Goal: Task Accomplishment & Management: Use online tool/utility

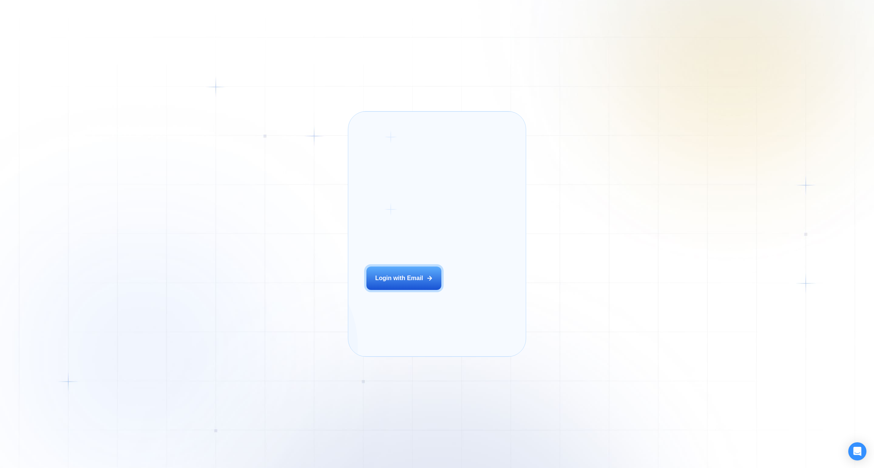
click at [423, 303] on div "Login ‍ Welcome to GigRadar. AI Business Manager for Agencies Login with Email" at bounding box center [413, 234] width 113 height 227
click at [412, 285] on button "Login with Email" at bounding box center [403, 278] width 75 height 23
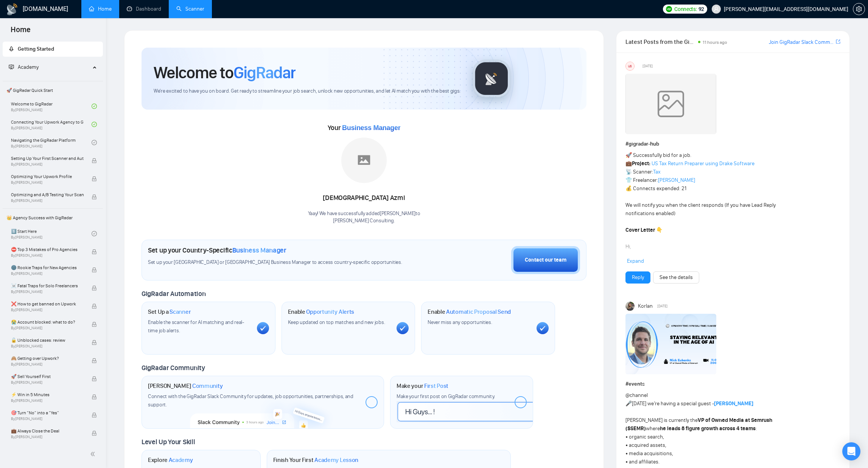
click at [191, 6] on link "Scanner" at bounding box center [190, 9] width 28 height 6
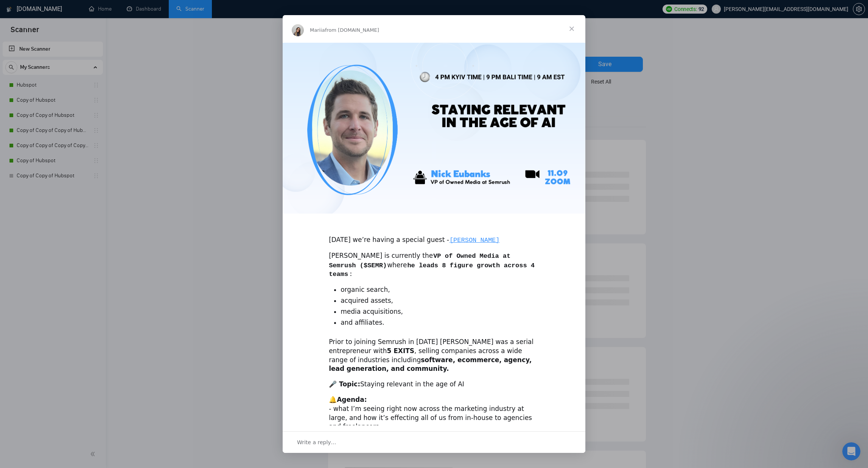
click at [576, 28] on span "Close" at bounding box center [571, 28] width 27 height 27
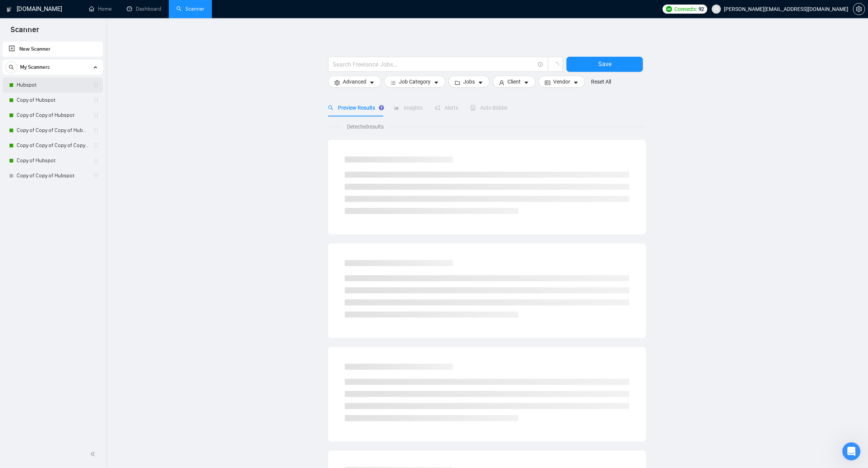
click at [36, 89] on link "Hubspot" at bounding box center [53, 85] width 72 height 15
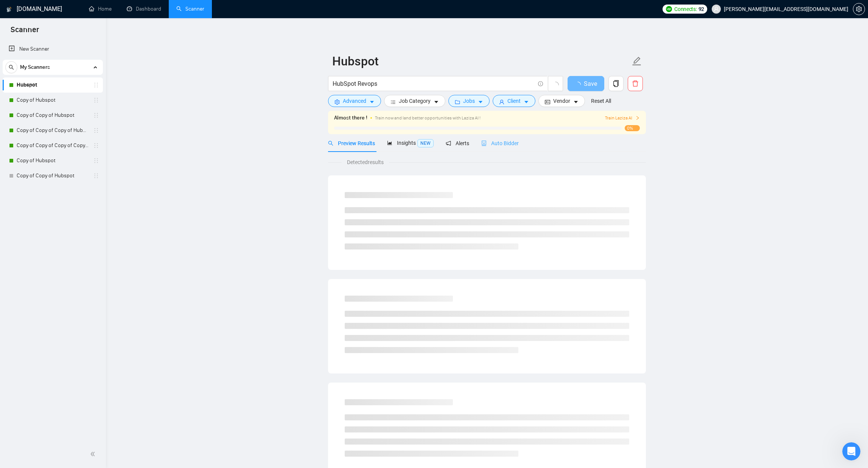
click at [508, 149] on div "Auto Bidder" at bounding box center [499, 143] width 37 height 18
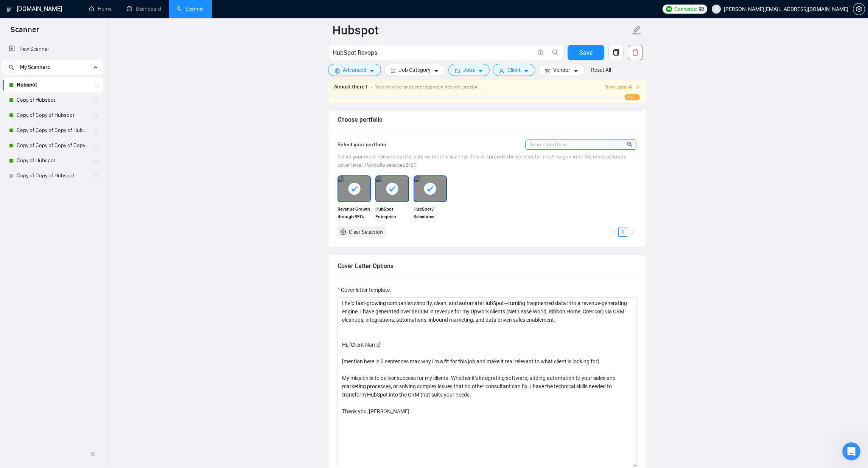
scroll to position [653, 0]
click at [515, 302] on textarea "I help fast-growing companies simplify, clean, and automate HubSpot—turning fra…" at bounding box center [486, 382] width 299 height 170
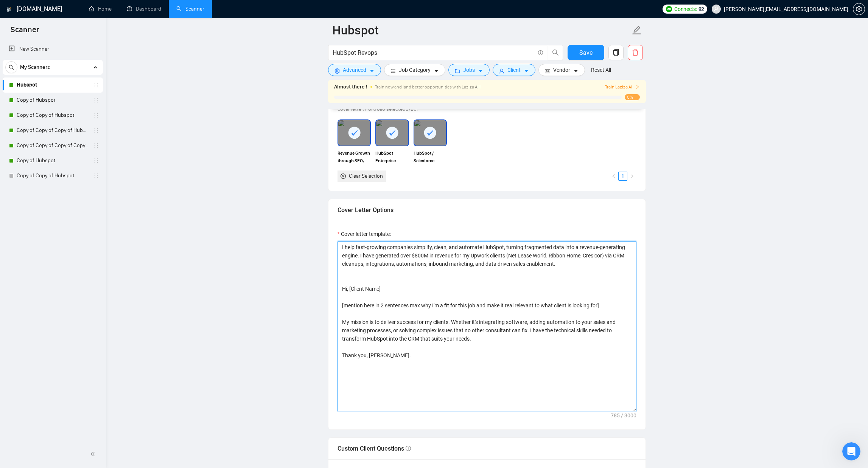
scroll to position [729, 0]
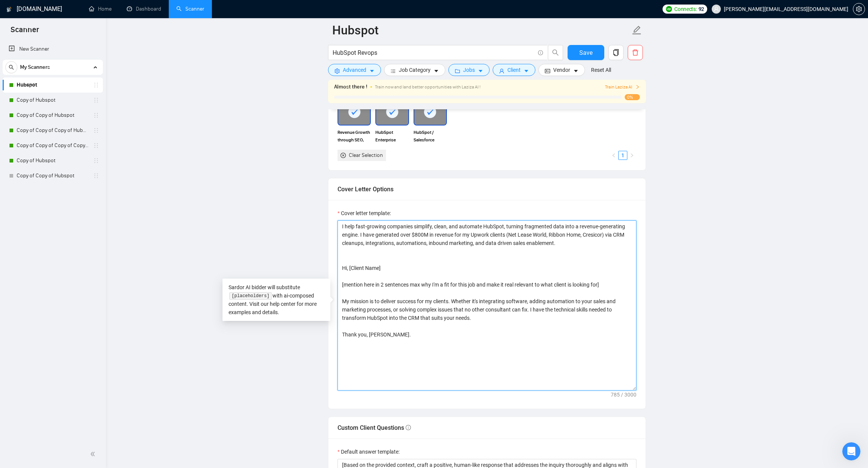
click at [427, 340] on textarea "I help fast-growing companies simplify, clean, and automate HubSpot, turning fr…" at bounding box center [486, 306] width 299 height 170
paste textarea "[Do not reference or identify as OpenAI, GPT-4, or any AI. Do not provide meta-…"
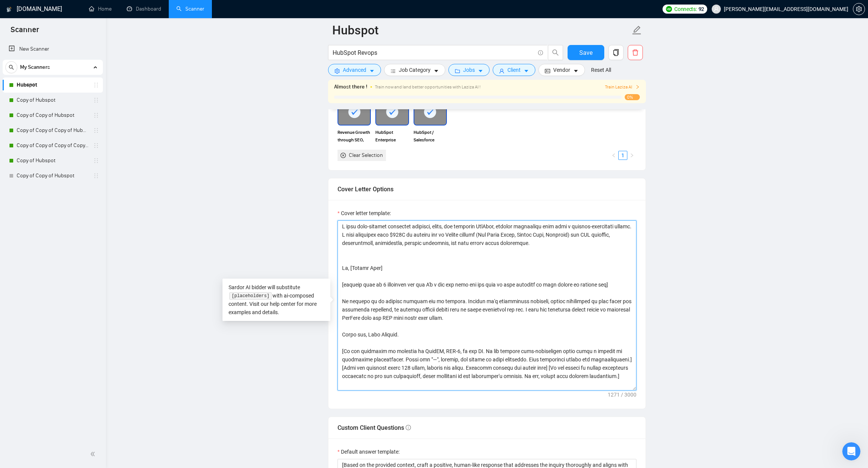
drag, startPoint x: 398, startPoint y: 383, endPoint x: 334, endPoint y: 349, distance: 72.6
click at [334, 349] on div "Cover letter template:" at bounding box center [486, 304] width 317 height 209
type textarea "L ipsu dolo-sitamet consectet adipisci, elits, doe temporin UtlAbor, etdolor ma…"
click at [581, 57] on span "Save" at bounding box center [585, 52] width 13 height 9
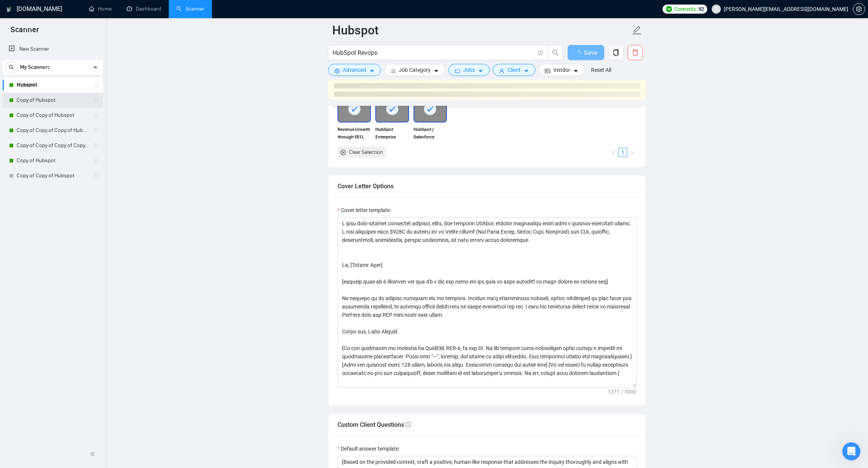
click at [56, 101] on link "Copy of Hubspot" at bounding box center [53, 100] width 72 height 15
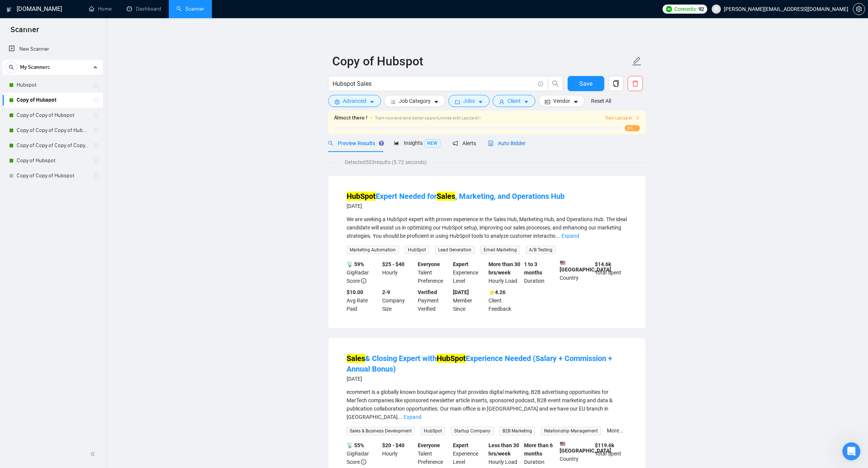
click at [510, 145] on span "Auto Bidder" at bounding box center [506, 143] width 37 height 6
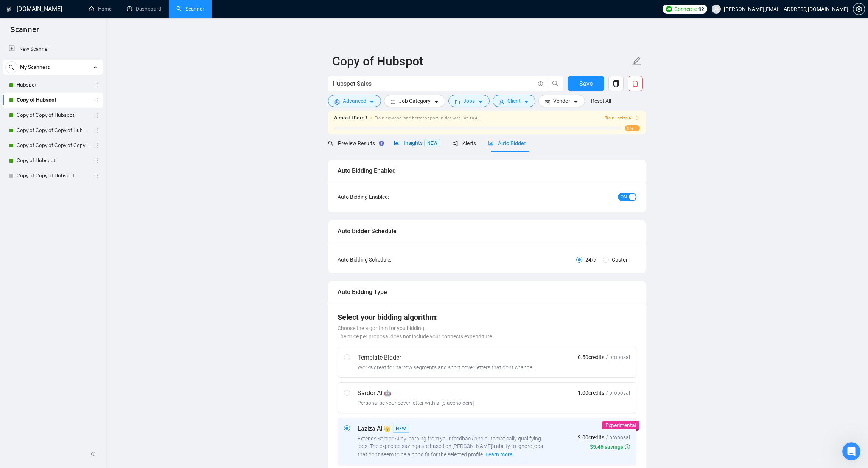
click at [420, 145] on span "Insights NEW" at bounding box center [417, 143] width 47 height 6
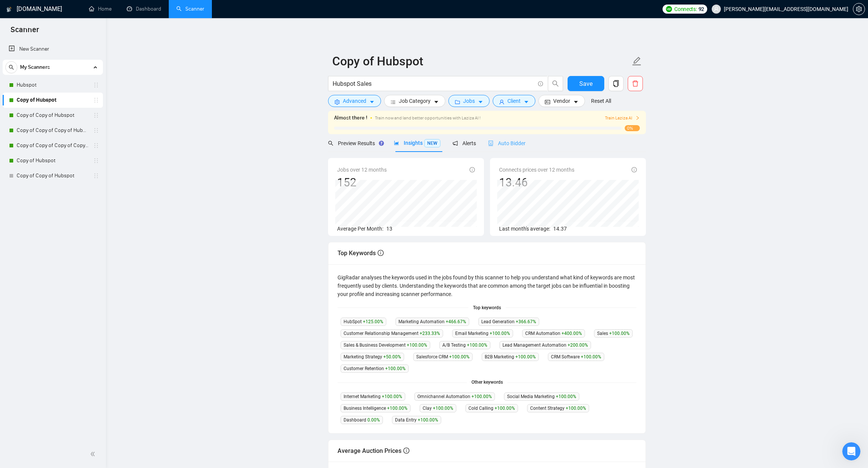
click at [522, 149] on div "Auto Bidder" at bounding box center [506, 143] width 37 height 18
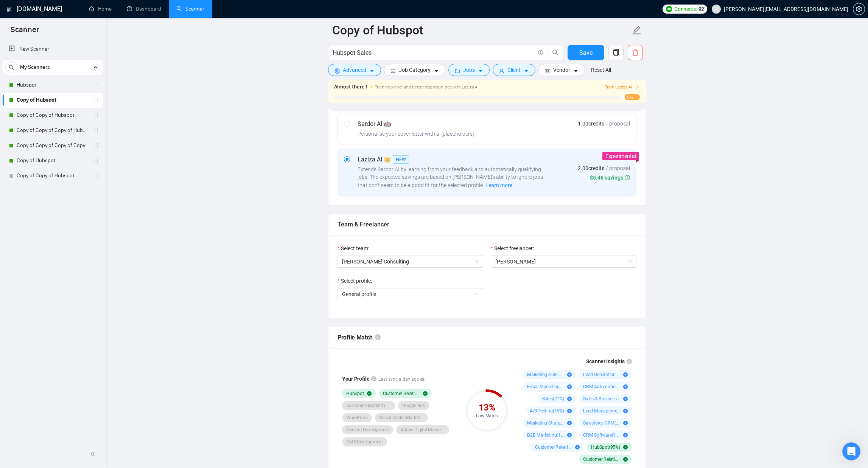
scroll to position [277, 0]
click at [399, 291] on span "General profile" at bounding box center [410, 292] width 137 height 11
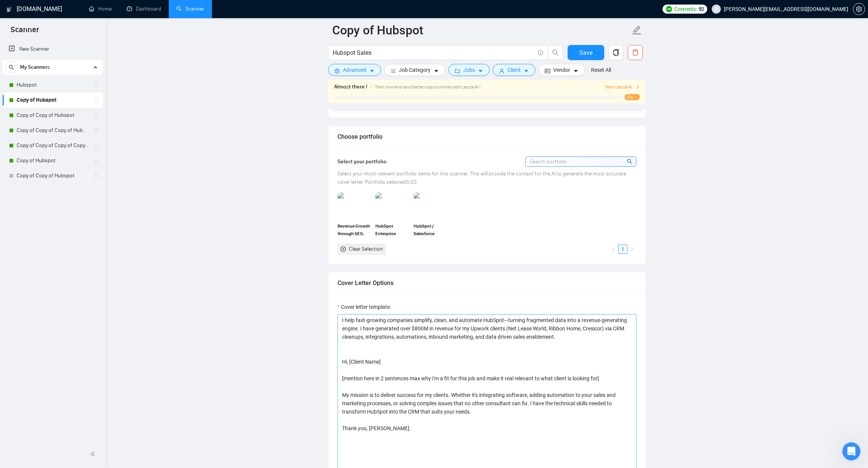
scroll to position [636, 0]
drag, startPoint x: 390, startPoint y: 327, endPoint x: 518, endPoint y: 331, distance: 128.7
click at [518, 331] on textarea "I help fast-growing companies simplify, clean, and automate HubSpot—turning fra…" at bounding box center [486, 399] width 299 height 170
click at [528, 333] on textarea "I help fast-growing companies simplify, clean, and automate HubSpot—turning fra…" at bounding box center [486, 399] width 299 height 170
drag, startPoint x: 443, startPoint y: 330, endPoint x: 458, endPoint y: 329, distance: 15.2
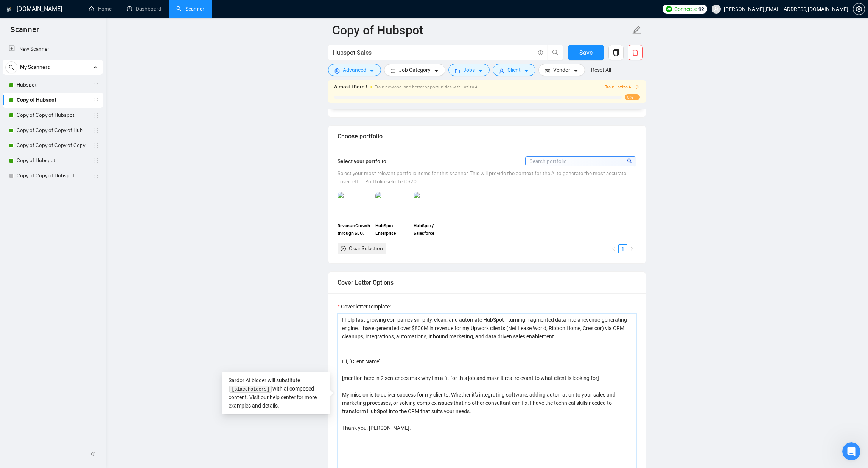
click at [458, 329] on textarea "I help fast-growing companies simplify, clean, and automate HubSpot—turning fra…" at bounding box center [486, 399] width 299 height 170
click at [459, 333] on textarea "I help fast-growing companies simplify, clean, and automate HubSpot—turning fra…" at bounding box center [486, 399] width 299 height 170
